Goal: Information Seeking & Learning: Learn about a topic

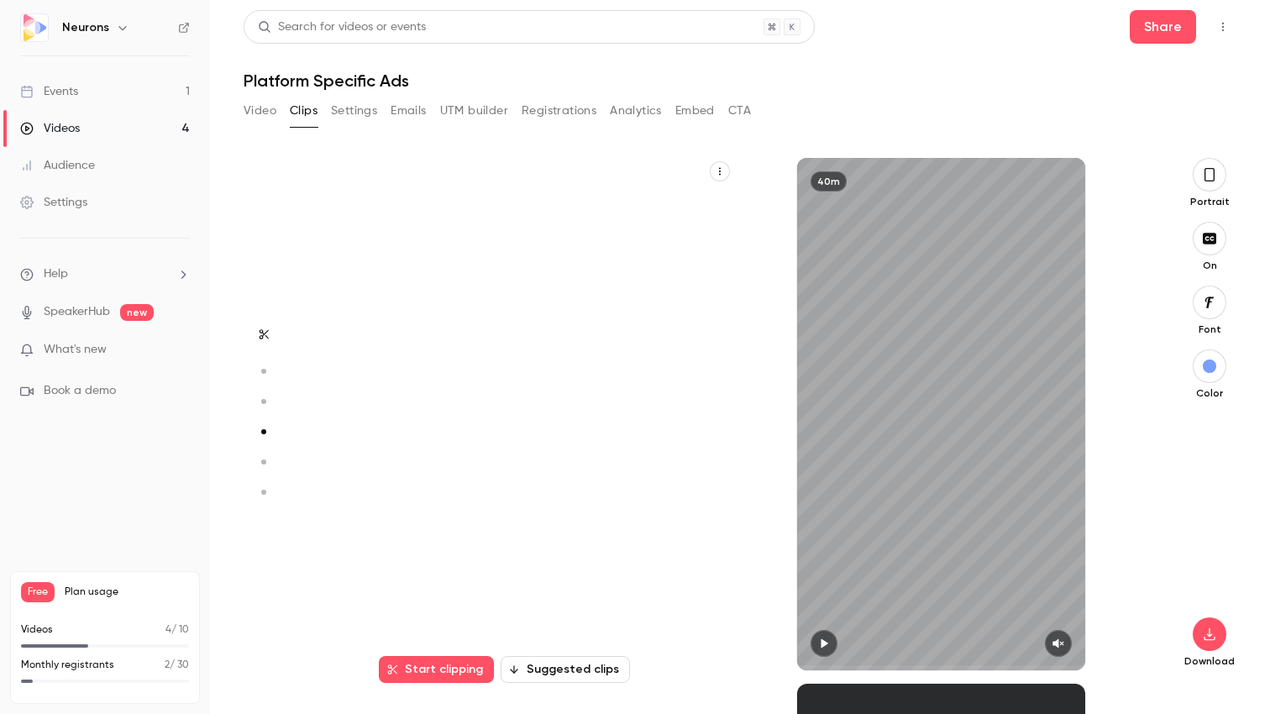
scroll to position [1578, 0]
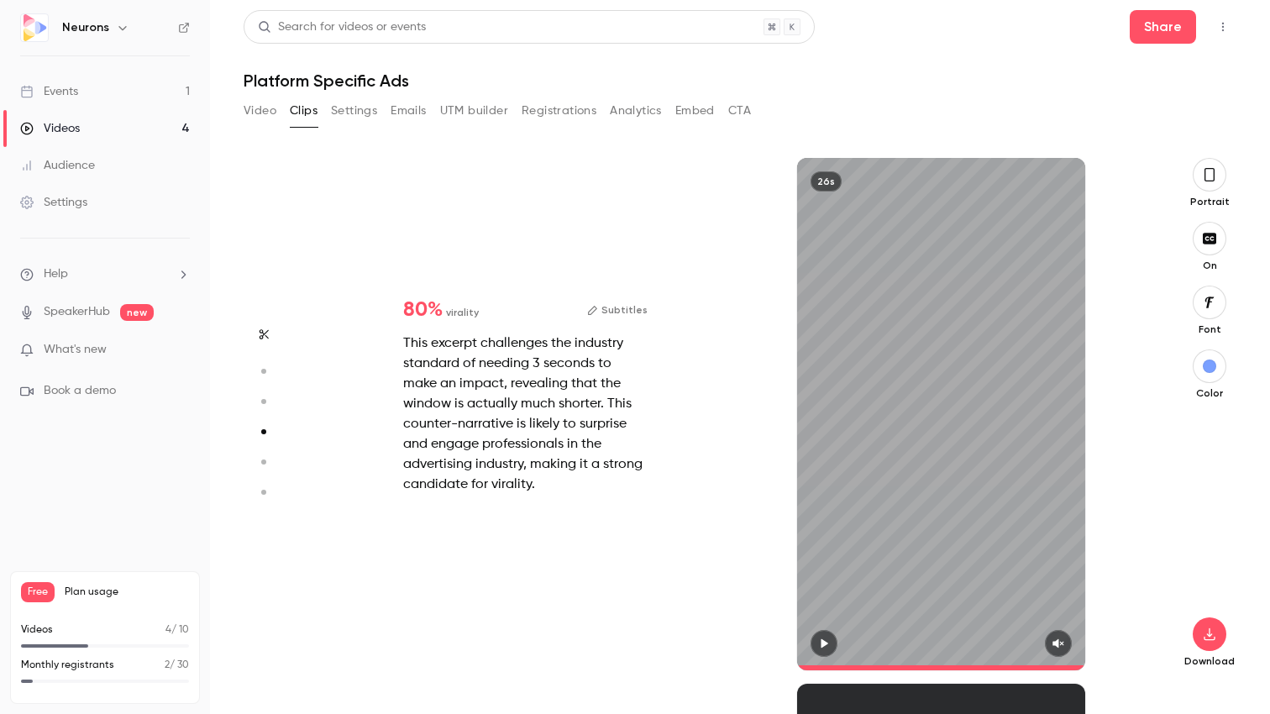
type input "**"
click at [93, 87] on link "Events 1" at bounding box center [105, 91] width 210 height 37
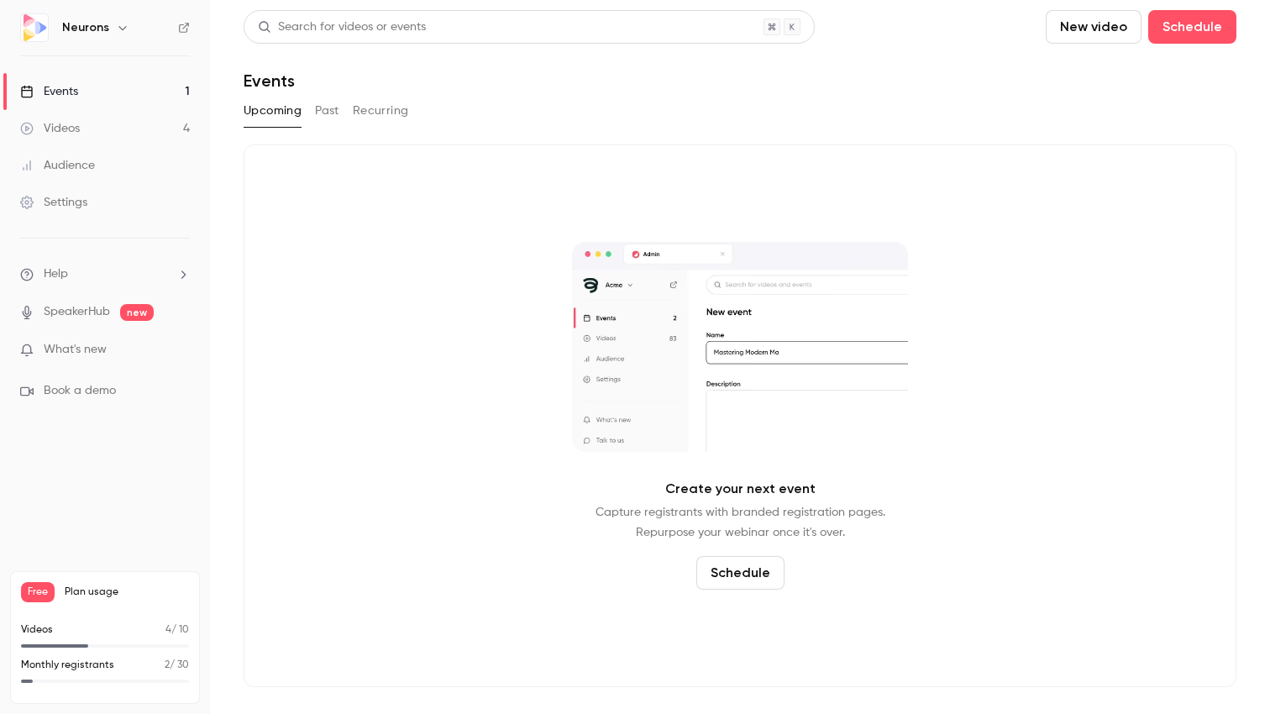
click at [103, 129] on link "Videos 4" at bounding box center [105, 128] width 210 height 37
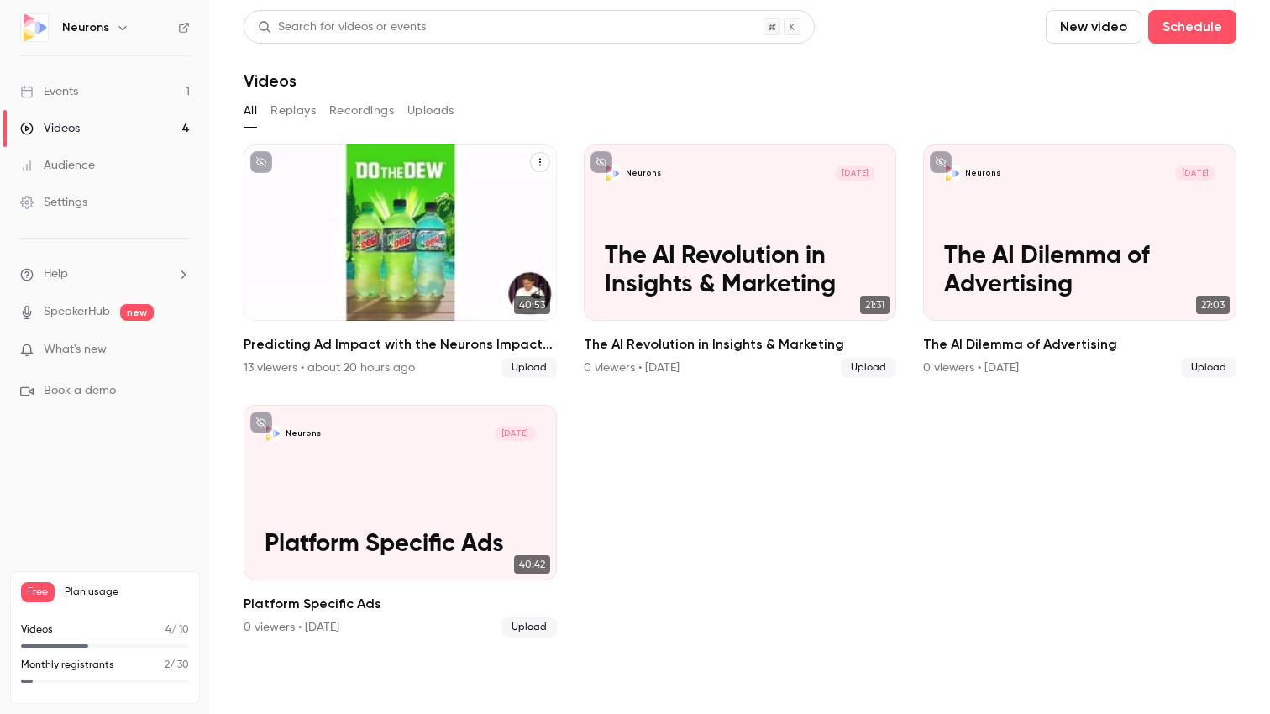
click at [437, 220] on p "Predicting Ad Impact with the Neurons Impact Score" at bounding box center [400, 256] width 271 height 85
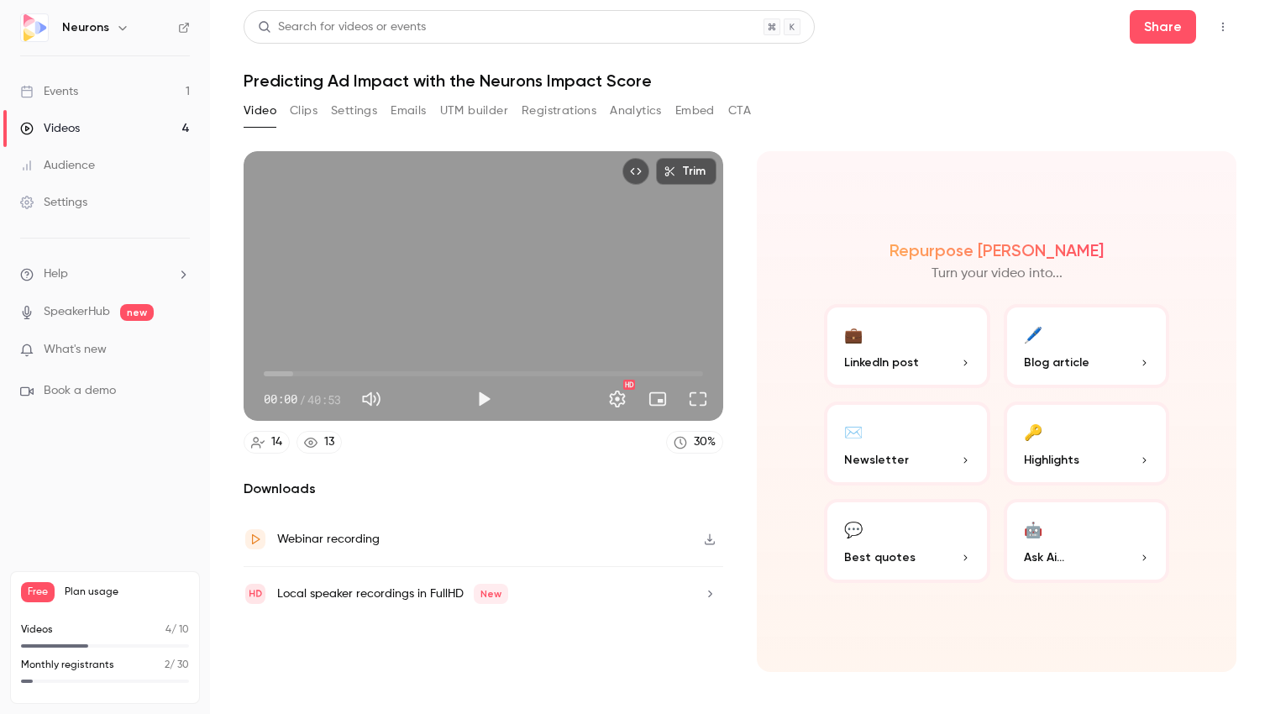
click at [73, 309] on link "SpeakerHub" at bounding box center [77, 312] width 66 height 18
